Goal: Answer question/provide support: Share knowledge or assist other users

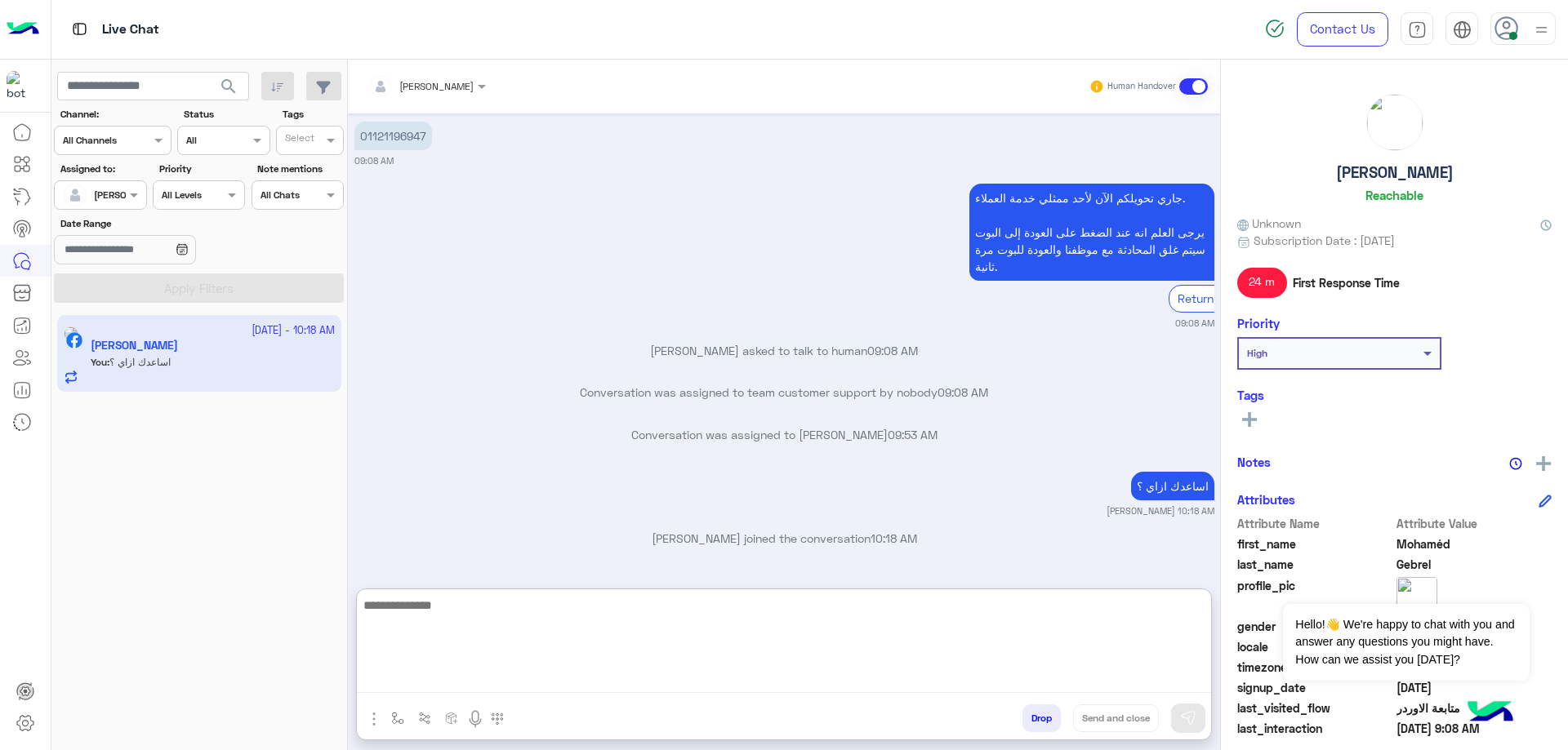
scroll to position [1639, 0]
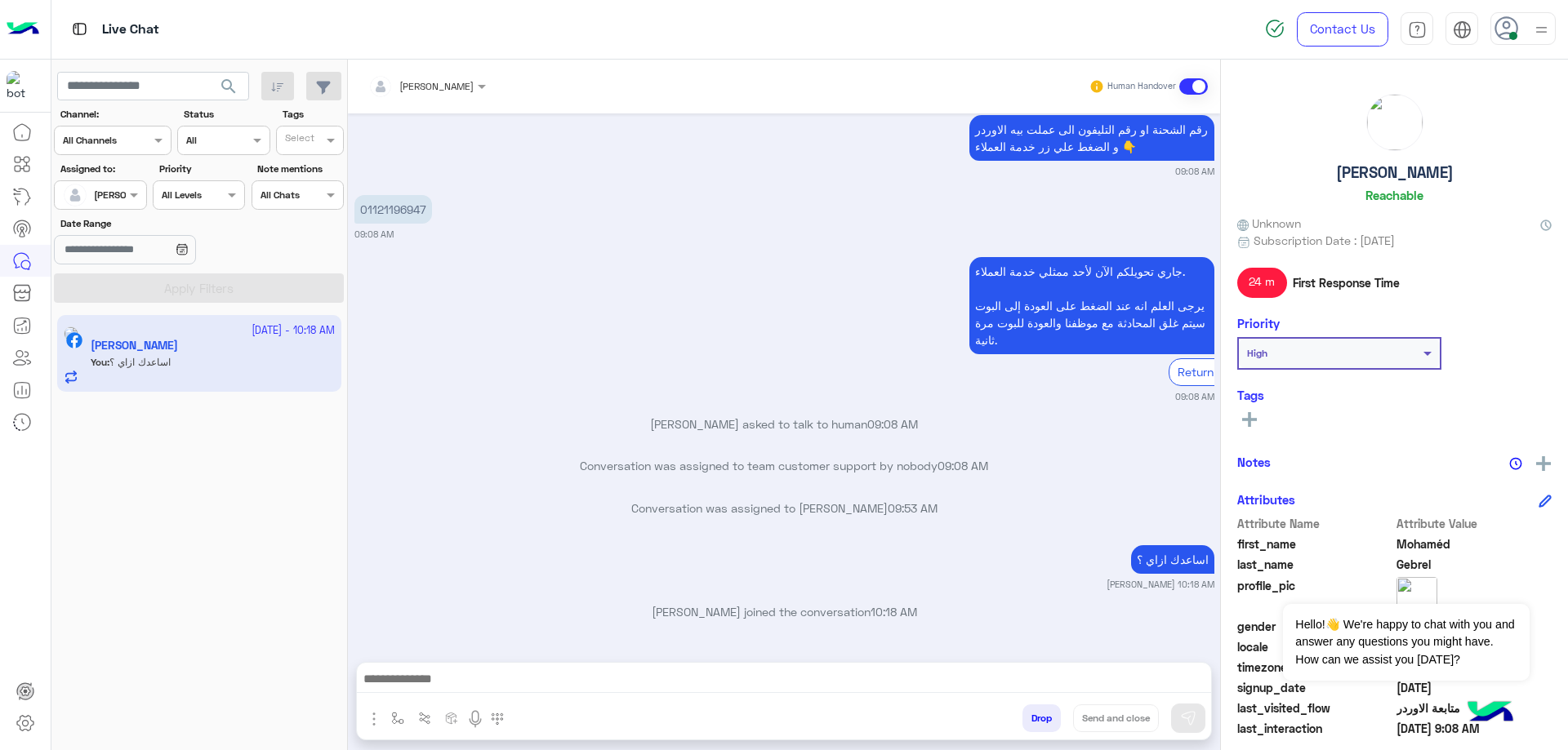
click at [1421, 166] on h5 "Mohaméd Gebrel" at bounding box center [1394, 173] width 117 height 19
copy h5 "Mohaméd Gebrel"
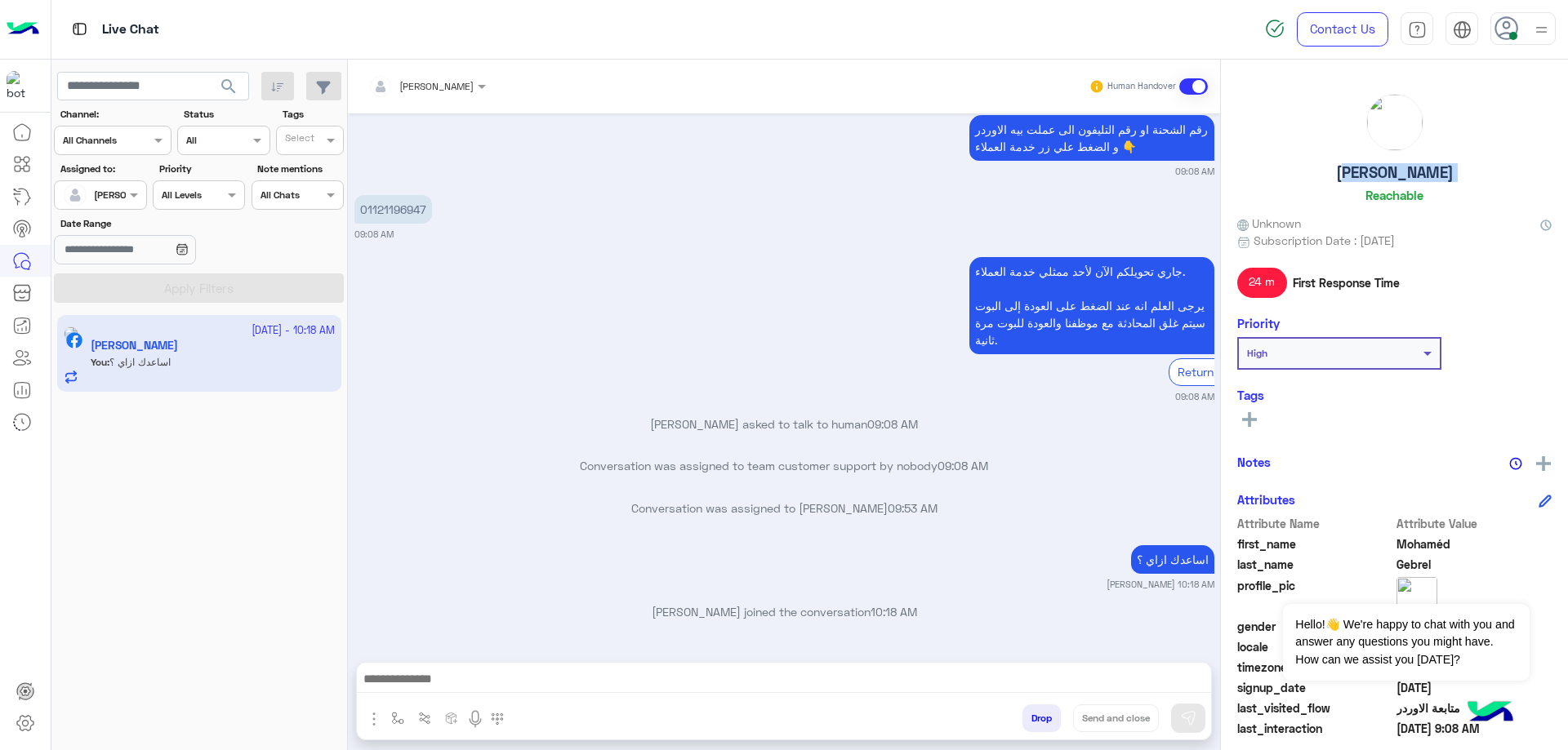
click at [1040, 713] on button "Drop" at bounding box center [1041, 718] width 38 height 28
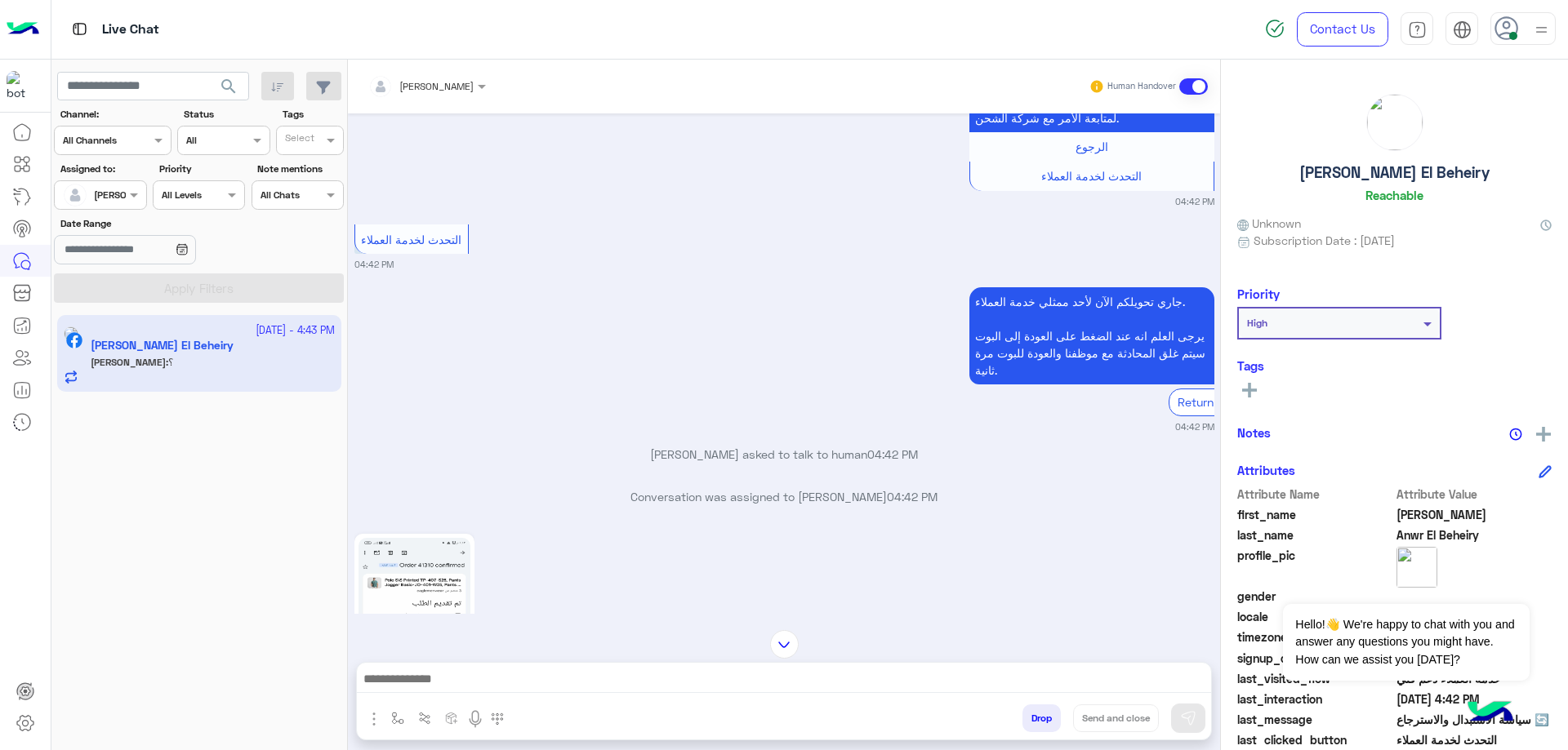
scroll to position [2325, 0]
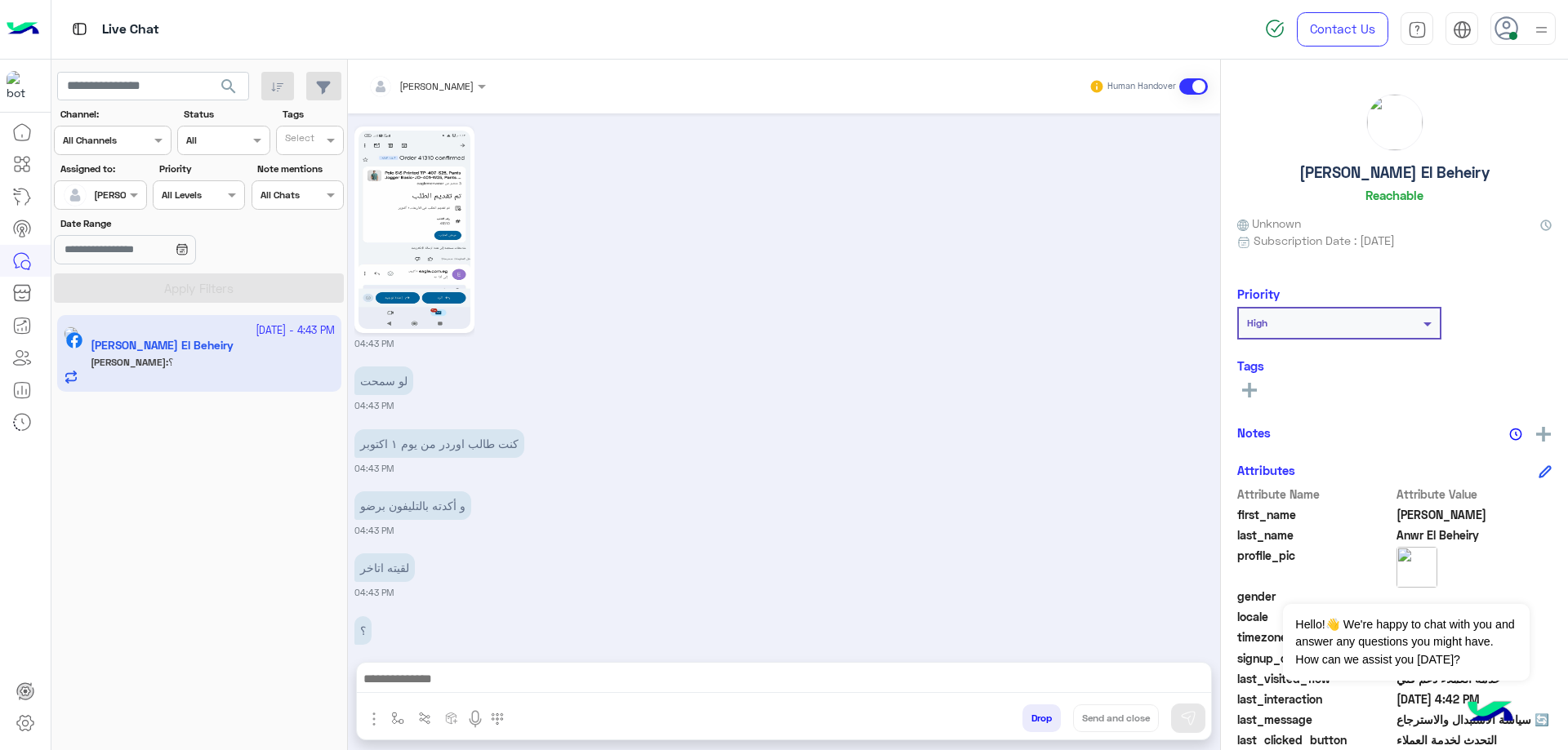
click at [436, 229] on img at bounding box center [414, 230] width 112 height 198
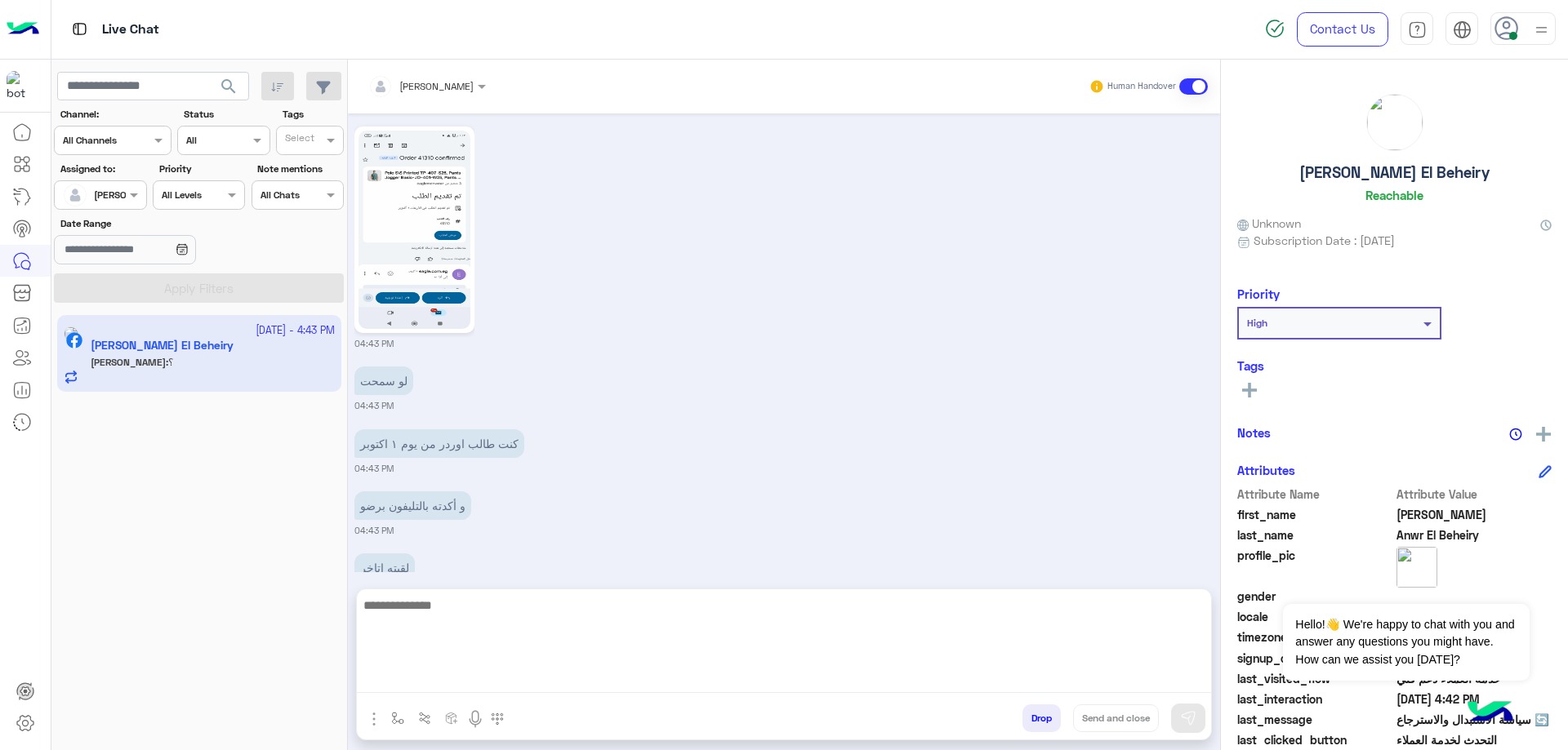
click at [499, 675] on textarea at bounding box center [784, 645] width 854 height 98
type textarea "***"
type textarea "**********"
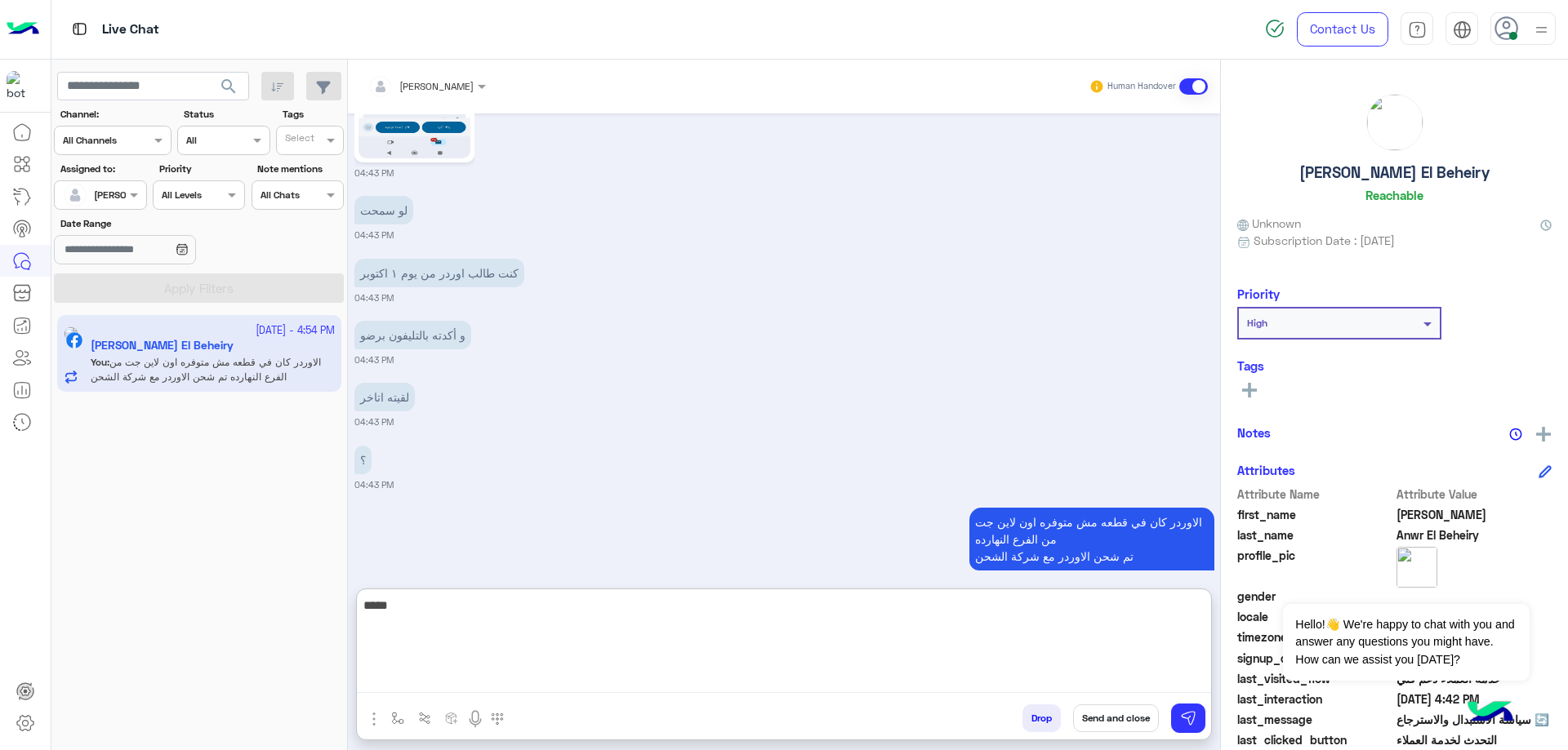
scroll to position [2538, 0]
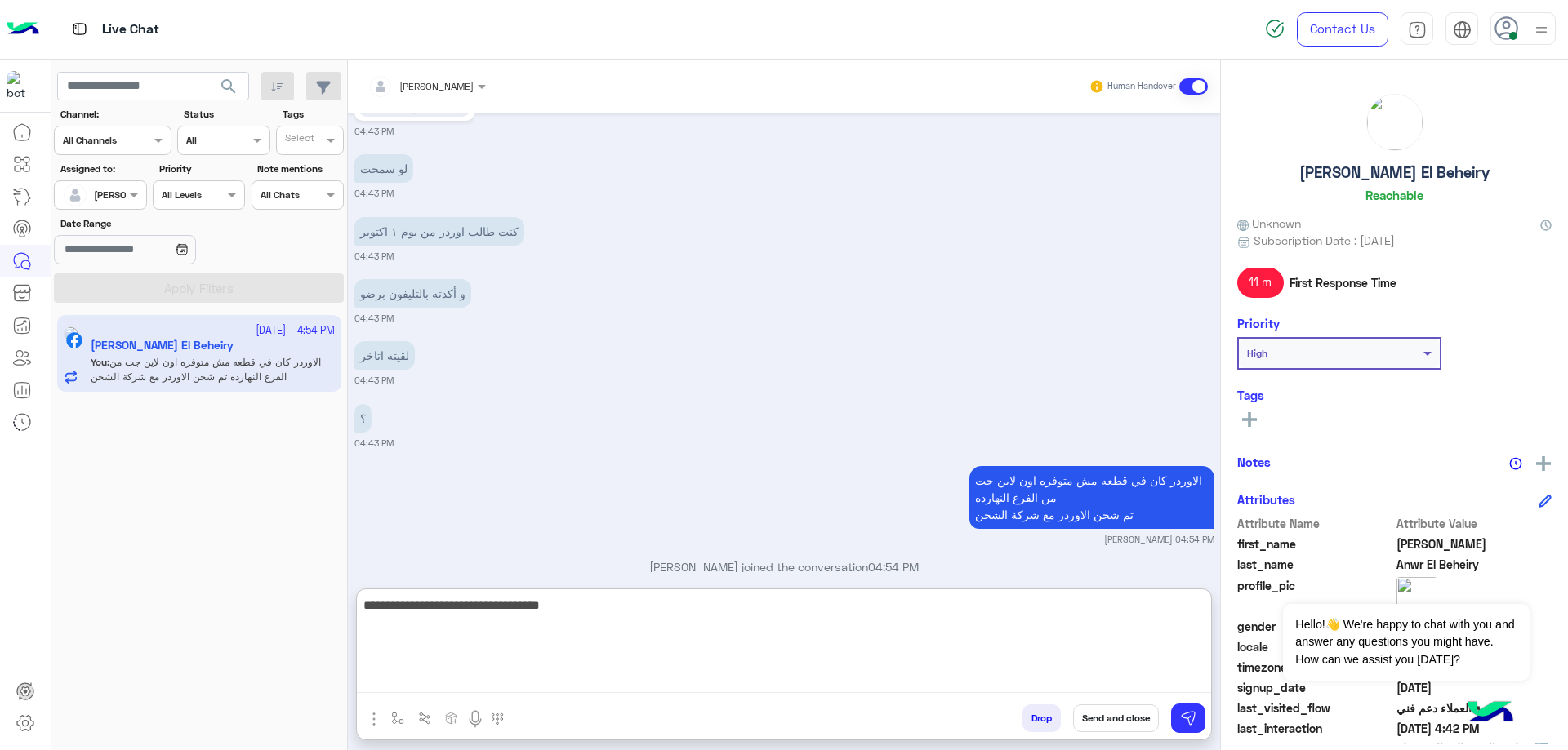
type textarea "**********"
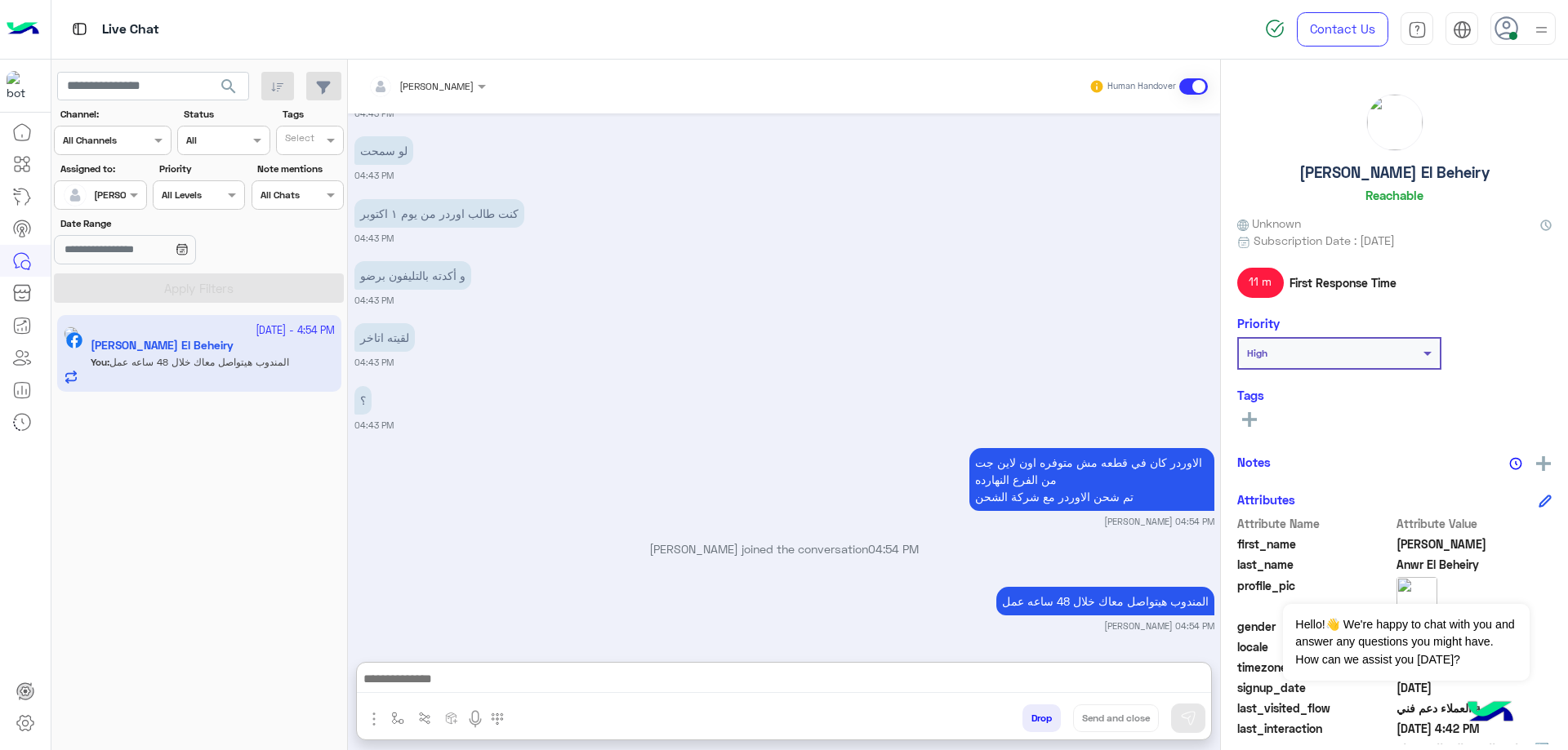
click at [1396, 164] on h5 "Mahmoud Anwr El Beheiry" at bounding box center [1394, 173] width 191 height 19
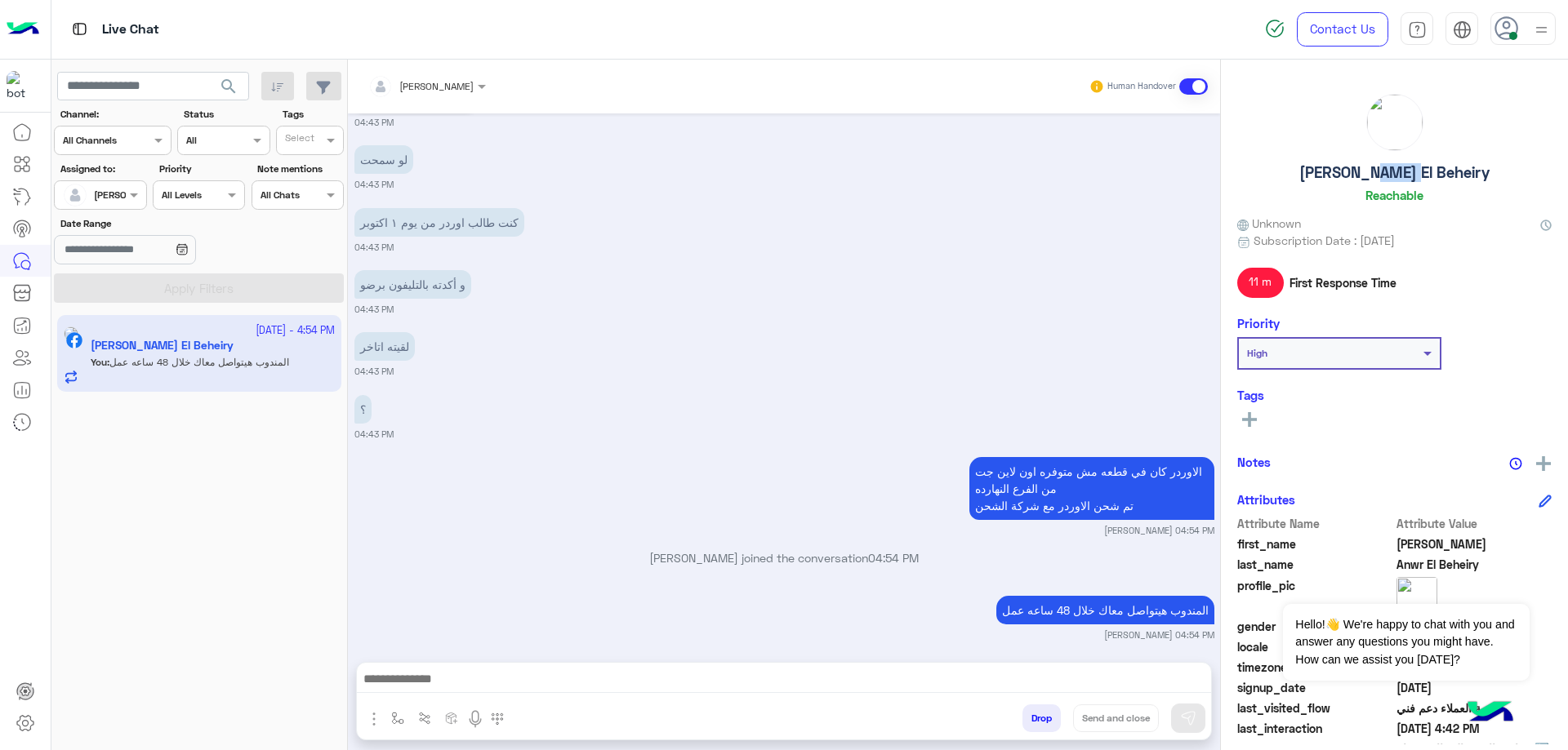
click at [1396, 164] on h5 "Mahmoud Anwr El Beheiry" at bounding box center [1394, 173] width 191 height 19
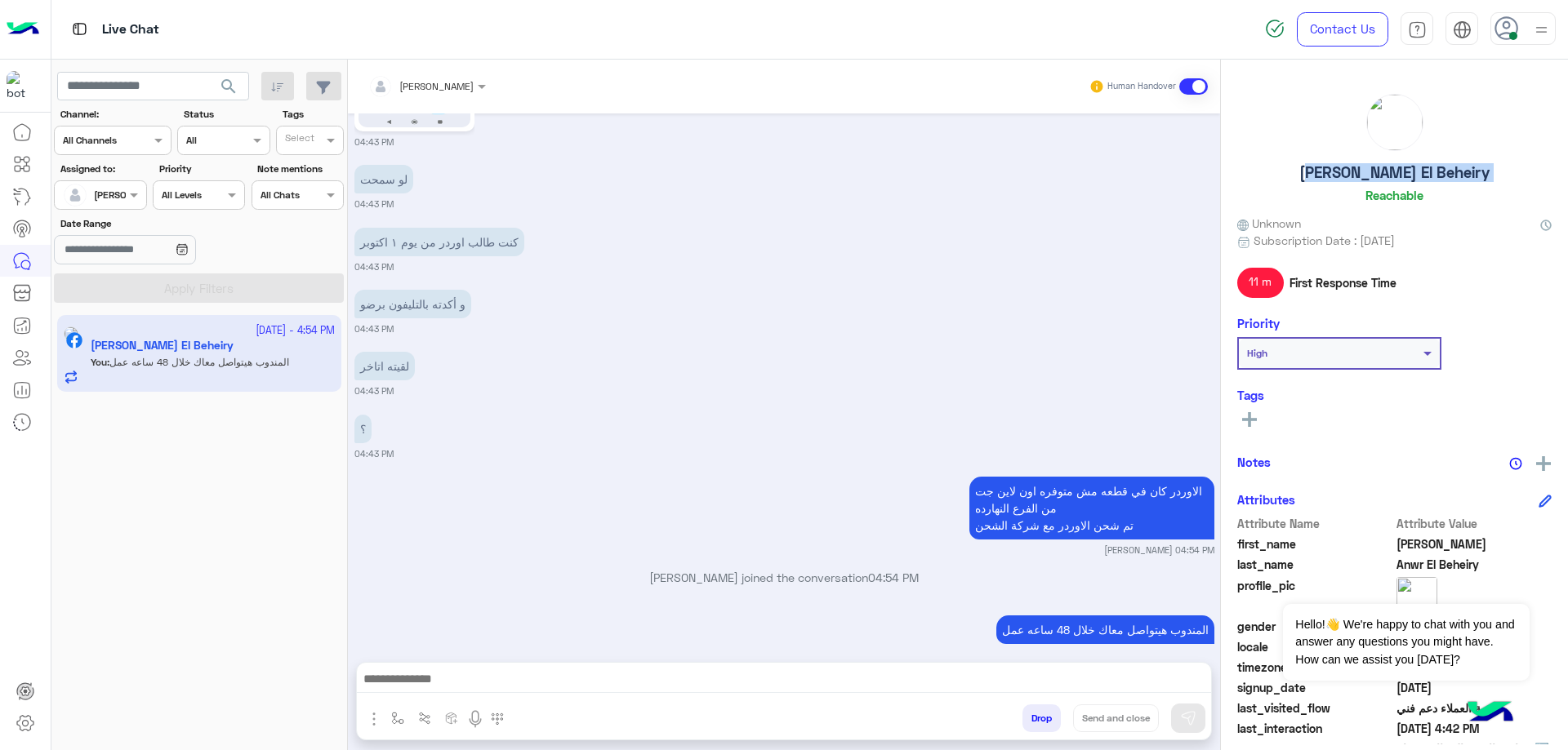
click at [1396, 164] on h5 "Mahmoud Anwr El Beheiry" at bounding box center [1394, 173] width 191 height 19
copy h5 "Mahmoud Anwr El Beheiry"
click at [1039, 719] on button "Drop" at bounding box center [1041, 718] width 38 height 28
